Goal: Information Seeking & Learning: Find specific page/section

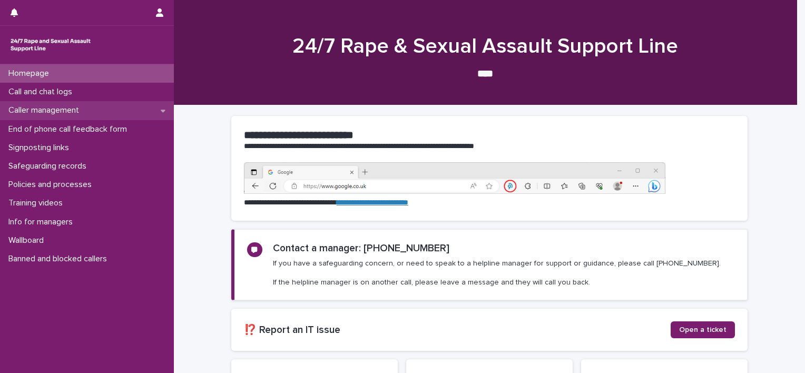
click at [61, 109] on p "Caller management" at bounding box center [45, 110] width 83 height 10
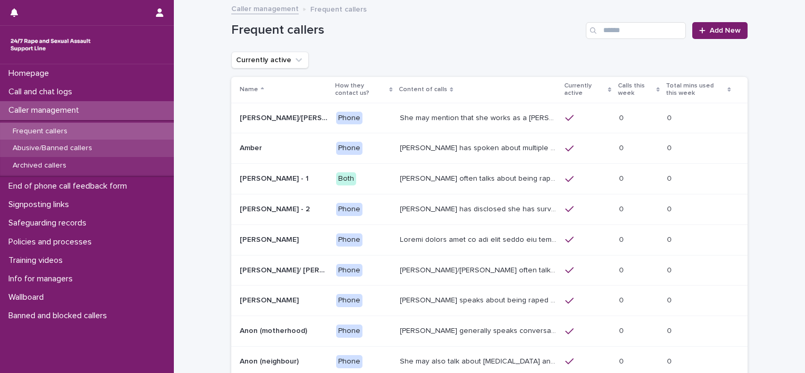
click at [58, 150] on p "Abusive/Banned callers" at bounding box center [52, 148] width 96 height 9
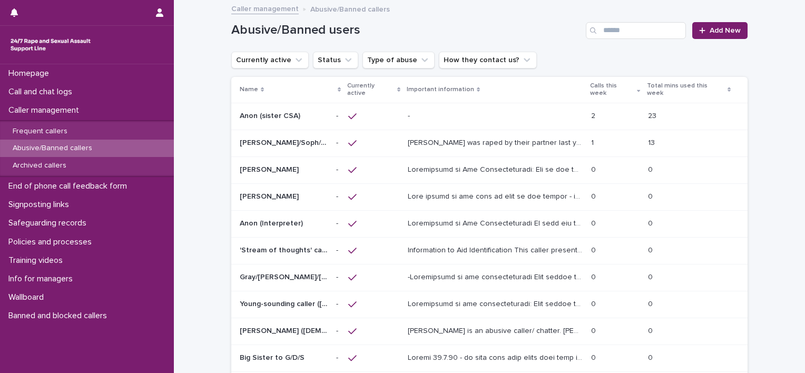
click at [247, 110] on p "Anon (sister CSA)" at bounding box center [271, 115] width 63 height 11
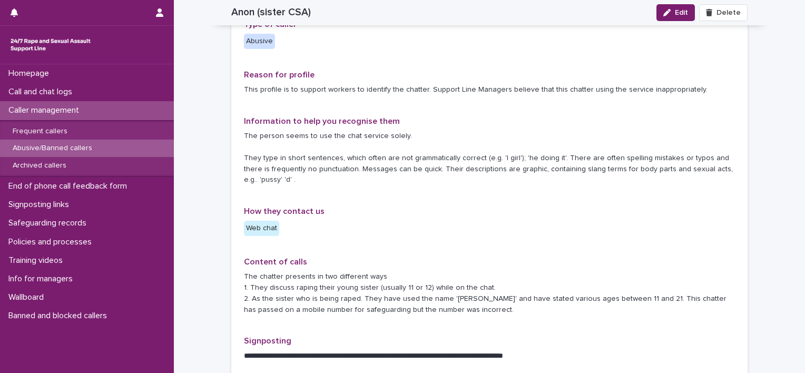
scroll to position [211, 0]
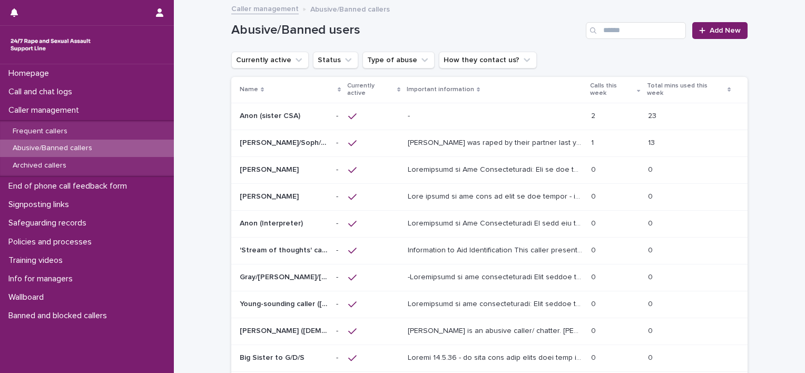
click at [358, 84] on p "Currently active" at bounding box center [370, 89] width 47 height 19
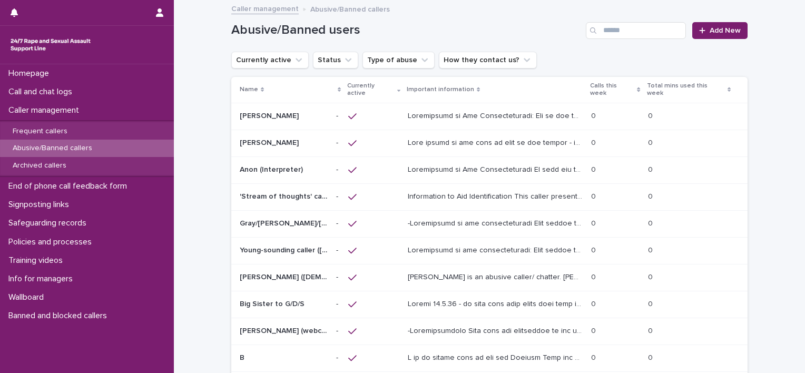
click at [558, 32] on h1 "Abusive/Banned users" at bounding box center [406, 30] width 350 height 15
click at [462, 325] on p at bounding box center [496, 330] width 177 height 11
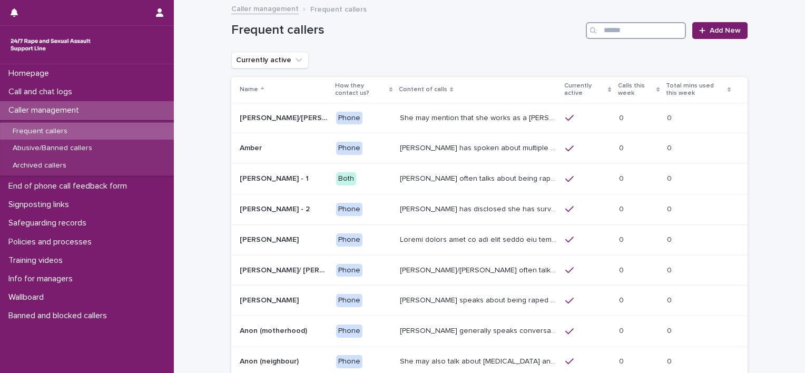
click at [655, 24] on input "Search" at bounding box center [636, 30] width 100 height 17
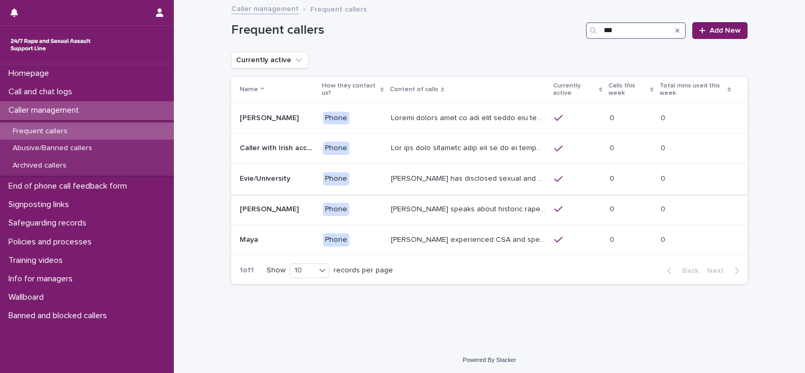
type input "***"
click at [413, 176] on p "Evie has disclosed sexual and emotional abuse from a female friend at universit…" at bounding box center [469, 177] width 157 height 11
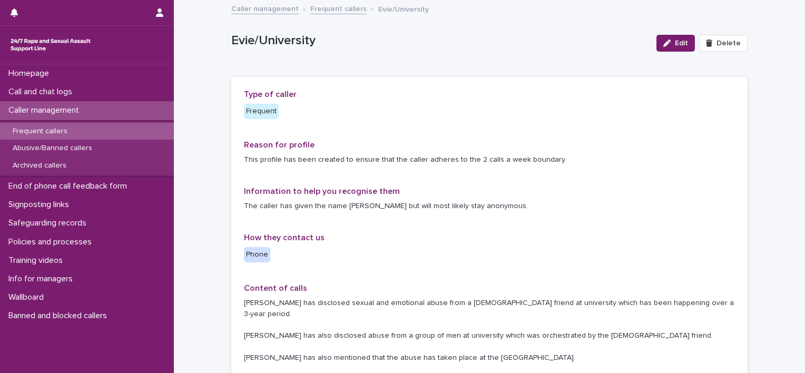
click at [649, 204] on p "The caller has given the name Evie but will most likely stay anonymous." at bounding box center [489, 206] width 491 height 11
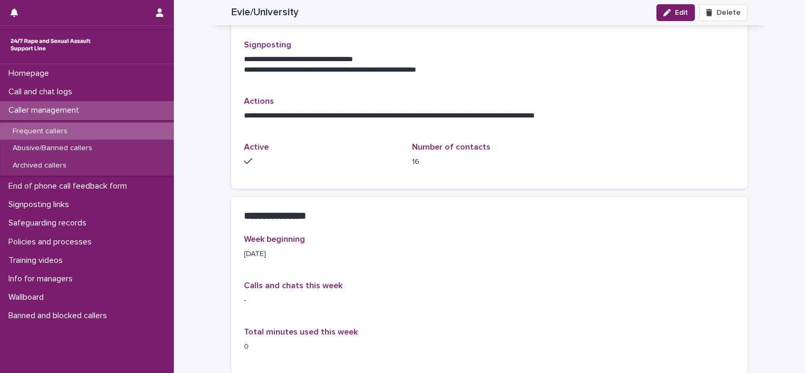
scroll to position [422, 0]
